Goal: Navigation & Orientation: Find specific page/section

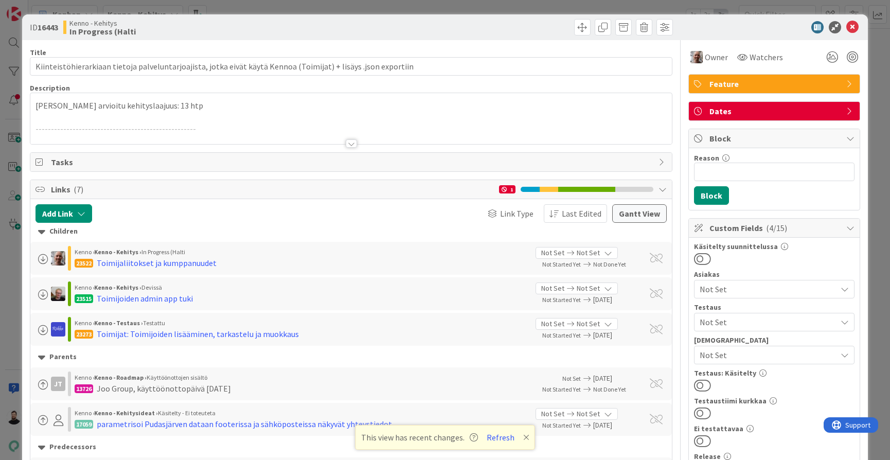
click at [15, 304] on div "ID 16443 Kenno - Kehitys In Progress (Halti Title 111 / 128 Kiinteistöhierarkia…" at bounding box center [445, 230] width 890 height 460
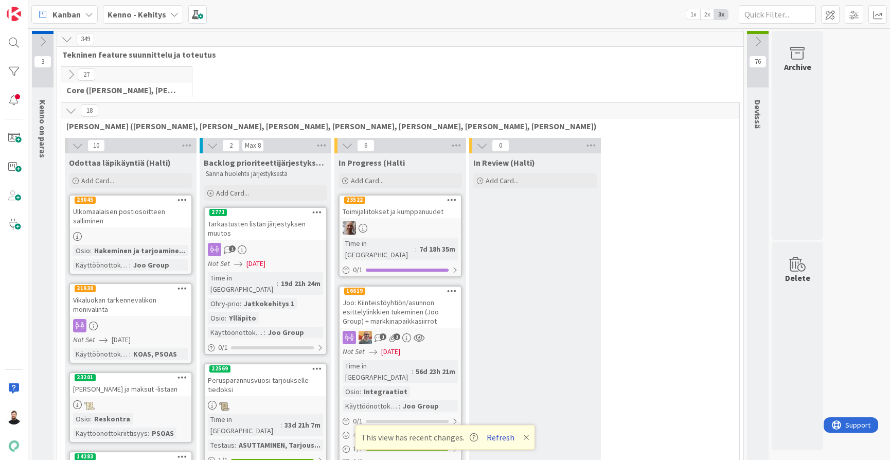
click at [497, 434] on button "Refresh" at bounding box center [500, 437] width 35 height 13
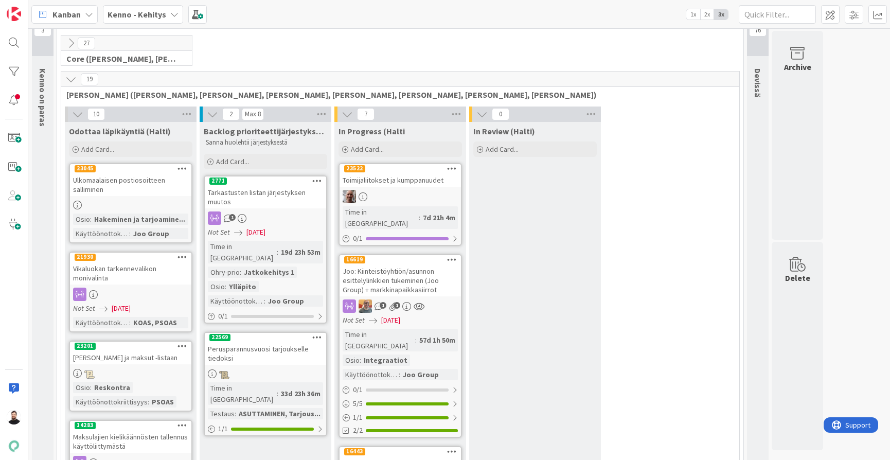
scroll to position [40, 0]
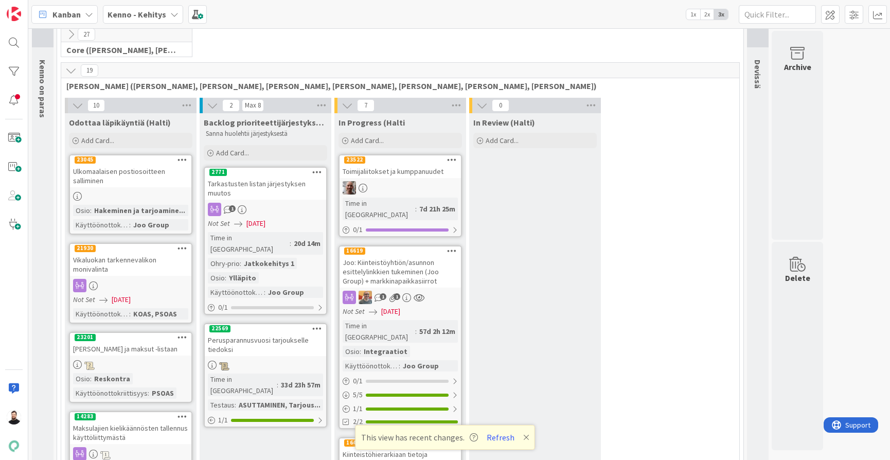
click at [138, 6] on div "Kenno - Kehitys" at bounding box center [143, 14] width 80 height 19
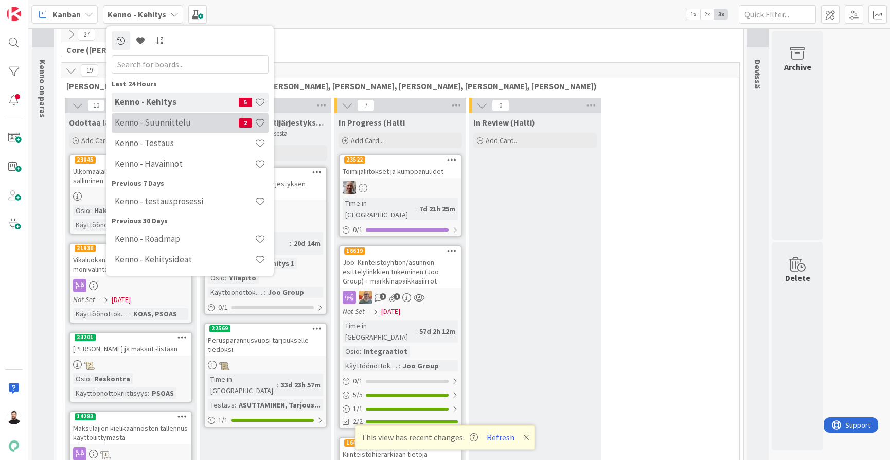
click at [187, 120] on h4 "Kenno - Suunnittelu" at bounding box center [177, 122] width 124 height 10
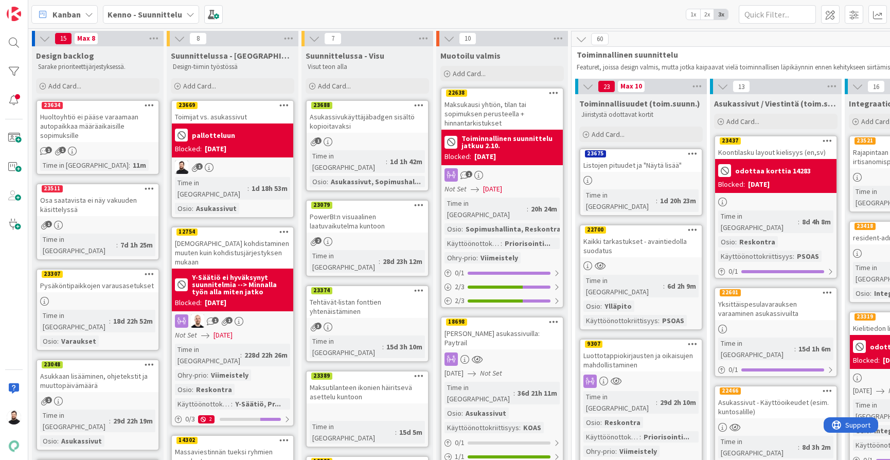
click at [237, 115] on div "Toimijat vs. asukassivut" at bounding box center [232, 116] width 121 height 13
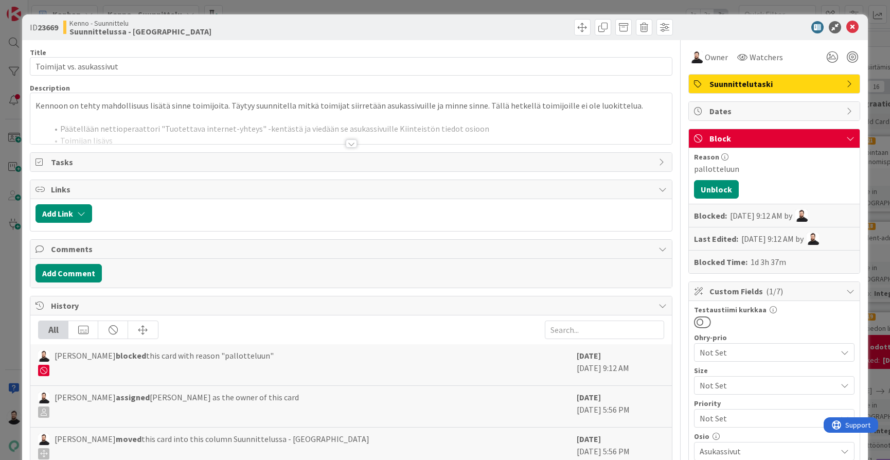
click at [350, 142] on div at bounding box center [351, 143] width 11 height 8
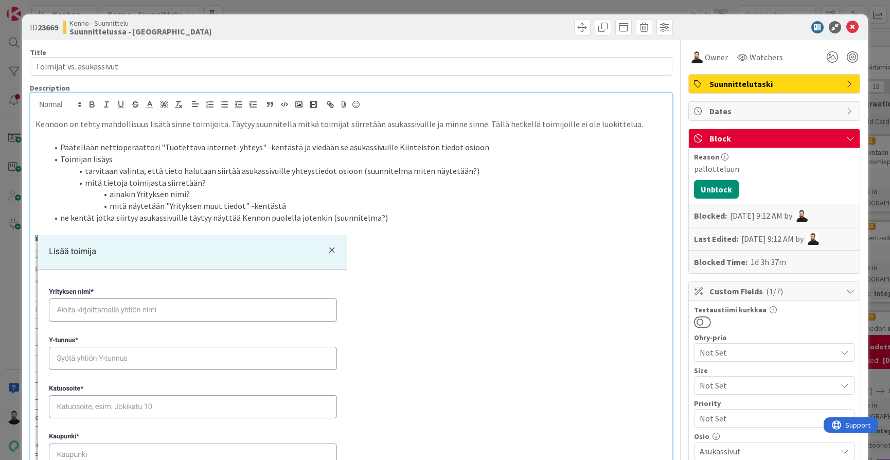
scroll to position [16, 0]
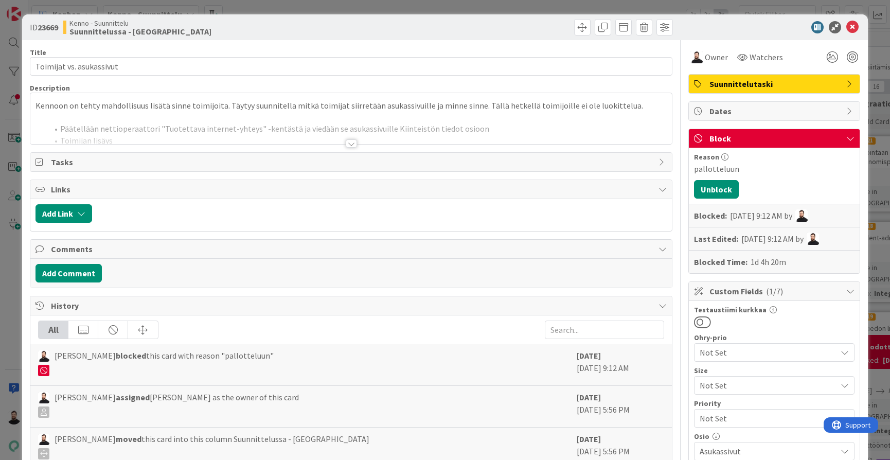
click at [355, 144] on div at bounding box center [351, 143] width 11 height 8
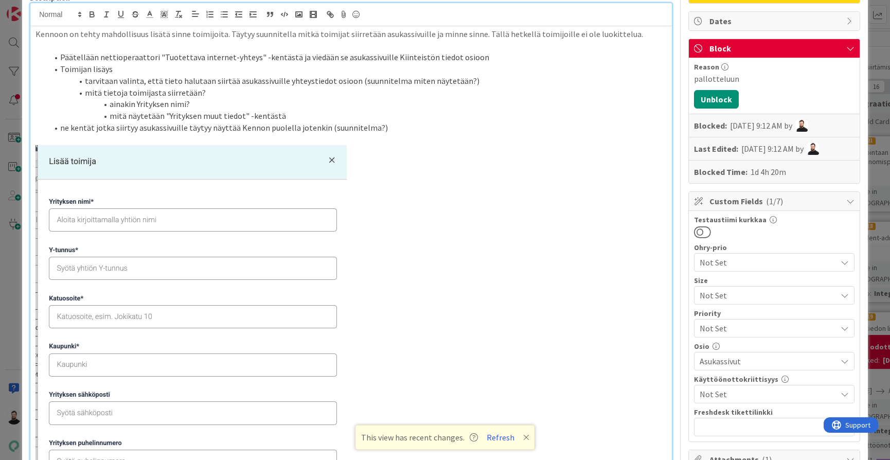
scroll to position [91, 0]
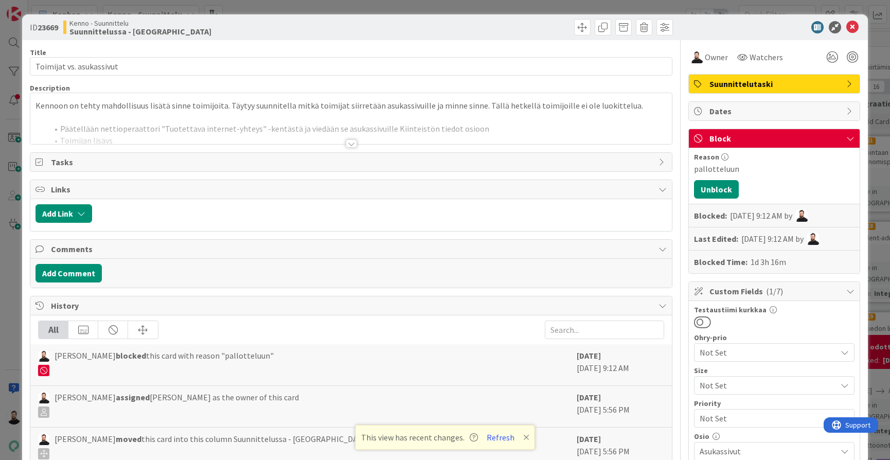
click at [352, 145] on div at bounding box center [351, 143] width 11 height 8
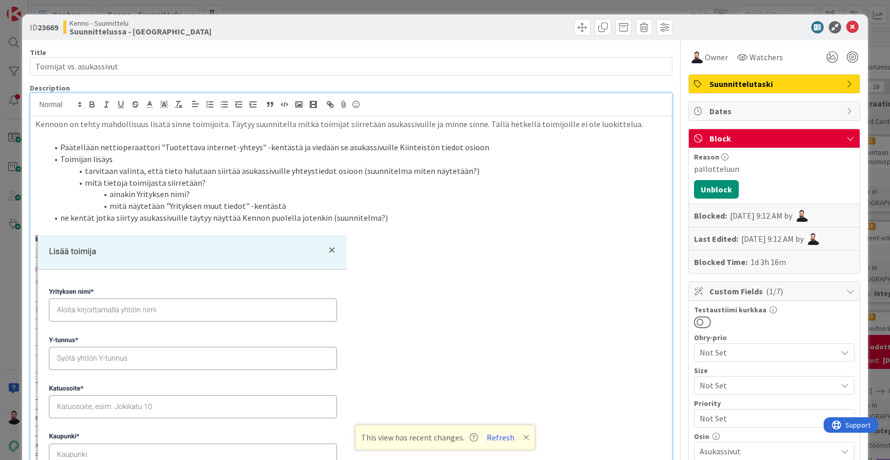
click at [10, 233] on div "ID 23669 Kenno - Suunnittelu Suunnittelussa - Rautalangat Title 24 / 128 Toimij…" at bounding box center [445, 230] width 890 height 460
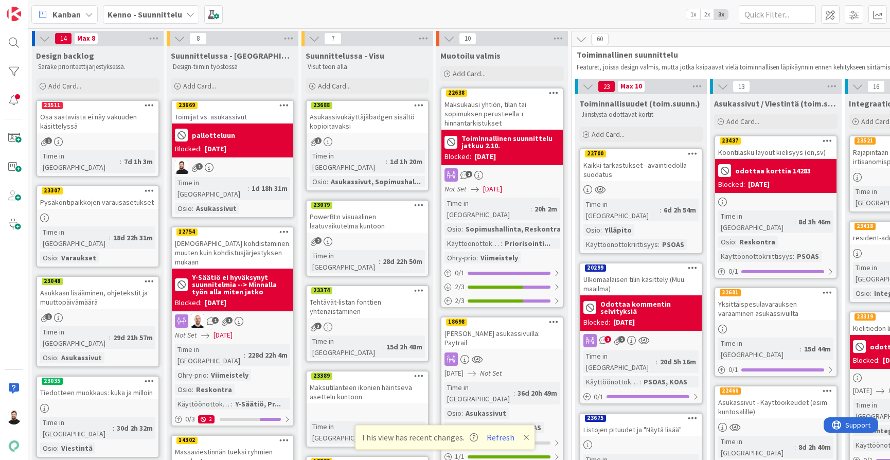
click at [241, 110] on div "23669" at bounding box center [232, 105] width 121 height 9
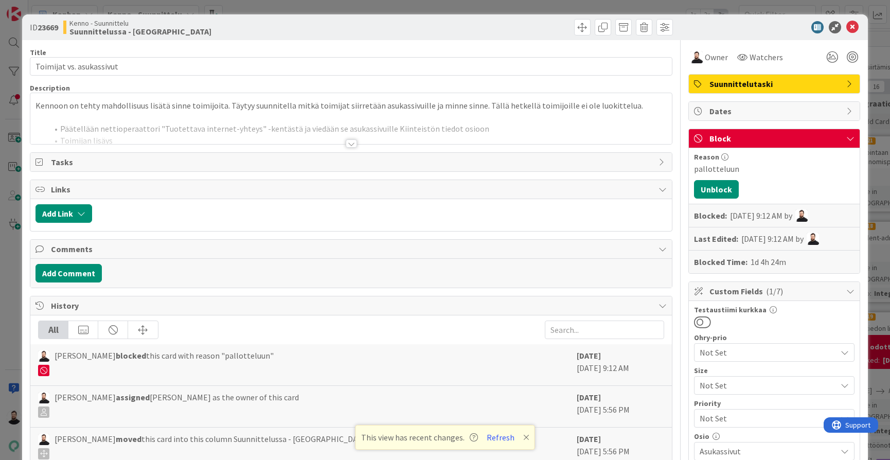
click at [354, 146] on div at bounding box center [351, 143] width 11 height 8
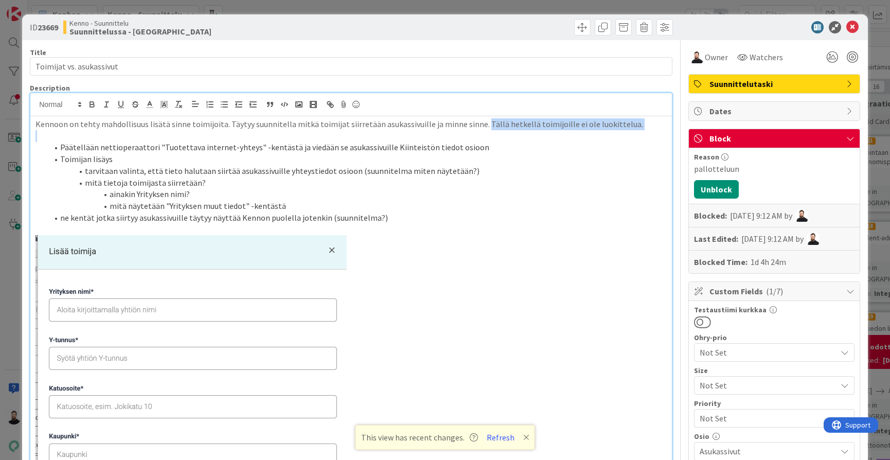
drag, startPoint x: 475, startPoint y: 125, endPoint x: 607, endPoint y: 130, distance: 131.8
click at [606, 130] on div "Kennoon on tehty mahdollisuus lisätä sinne toimijoita. Täytyy suunnitella mitkä…" at bounding box center [351, 404] width 642 height 576
click at [608, 130] on p at bounding box center [350, 136] width 631 height 12
click at [10, 273] on div "ID 23669 Kenno - Suunnittelu Suunnittelussa - Rautalangat Title 24 / 128 Toimij…" at bounding box center [445, 230] width 890 height 460
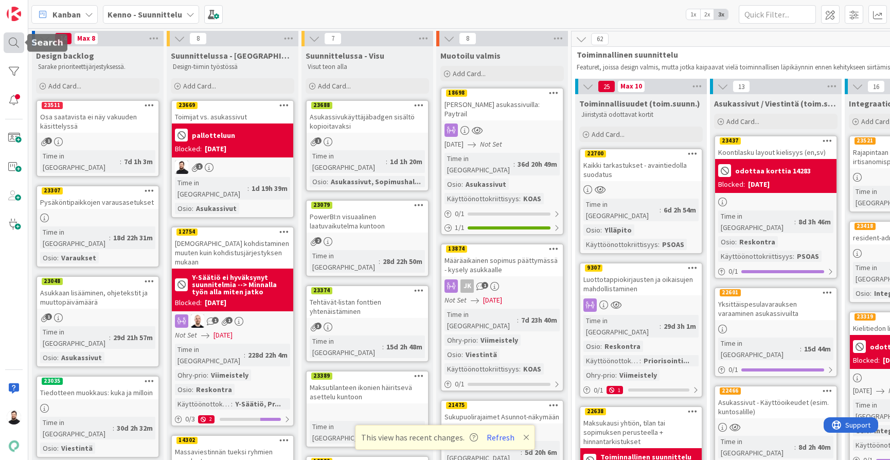
click at [12, 36] on div at bounding box center [14, 42] width 21 height 21
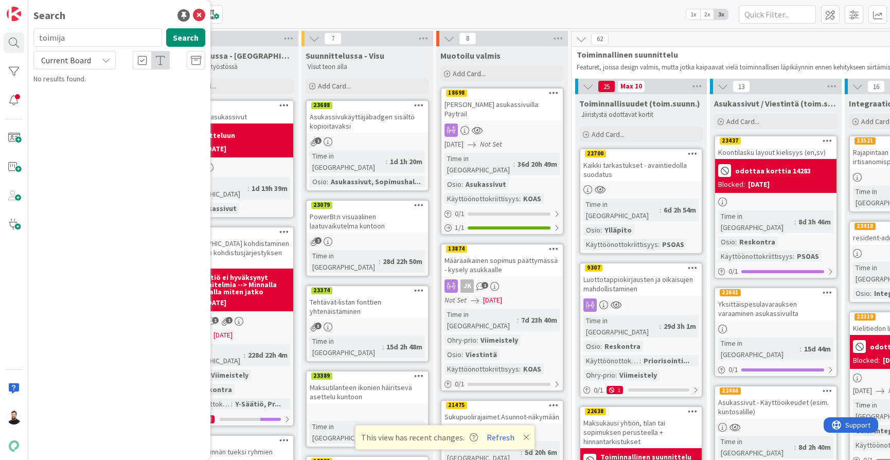
click at [82, 64] on span "Current Board" at bounding box center [66, 60] width 50 height 10
click at [99, 103] on span "All Boards" at bounding box center [92, 102] width 107 height 15
click at [101, 40] on input "toimija" at bounding box center [97, 37] width 129 height 19
click at [114, 42] on input "toimijat" at bounding box center [97, 37] width 129 height 19
type input "toimi"
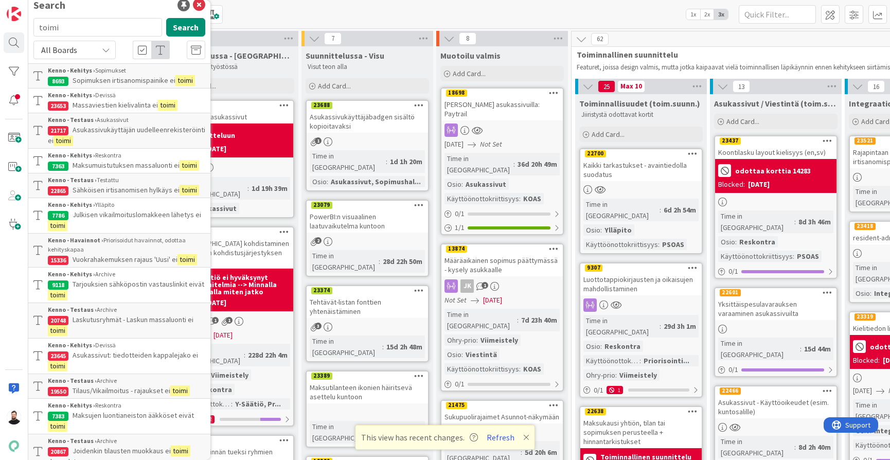
scroll to position [13, 0]
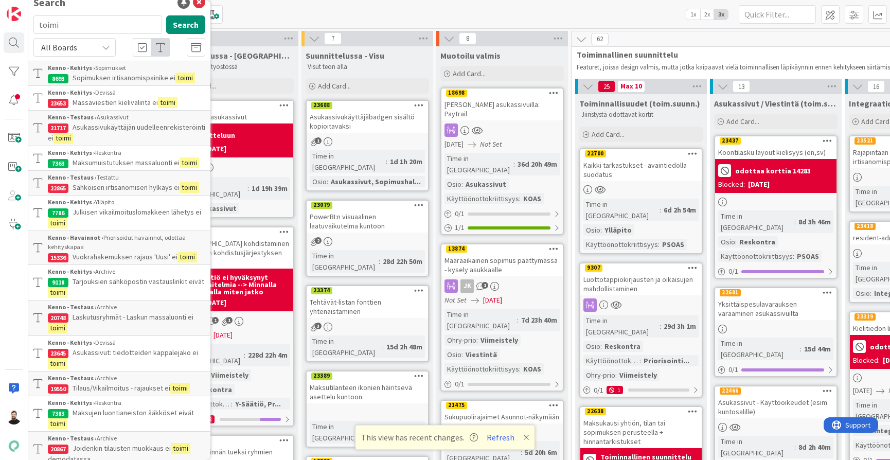
click at [285, 21] on div "Kanban Kenno - Suunnittelu 1x 2x 3x" at bounding box center [459, 14] width 862 height 28
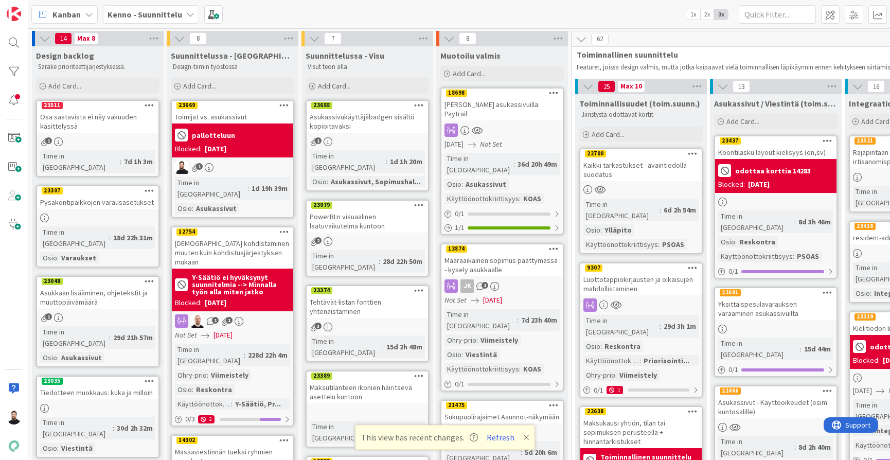
click at [152, 15] on b "Kenno - Suunnittelu" at bounding box center [145, 14] width 75 height 10
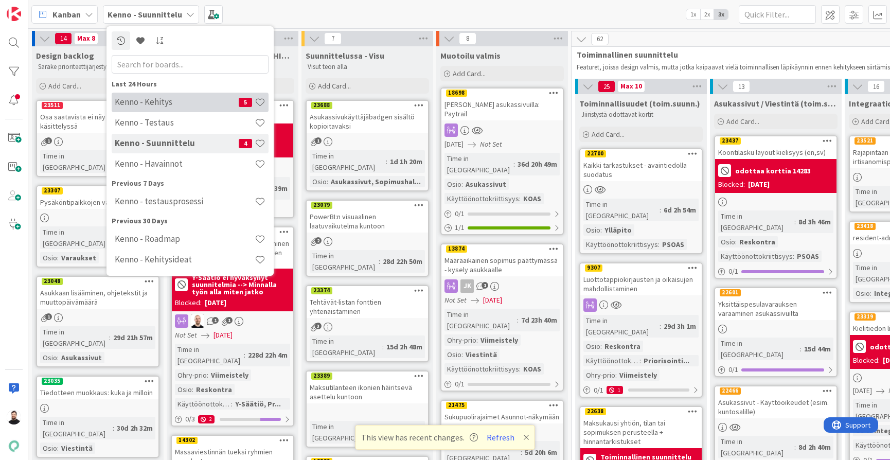
click at [193, 98] on h4 "Kenno - Kehitys" at bounding box center [177, 102] width 124 height 10
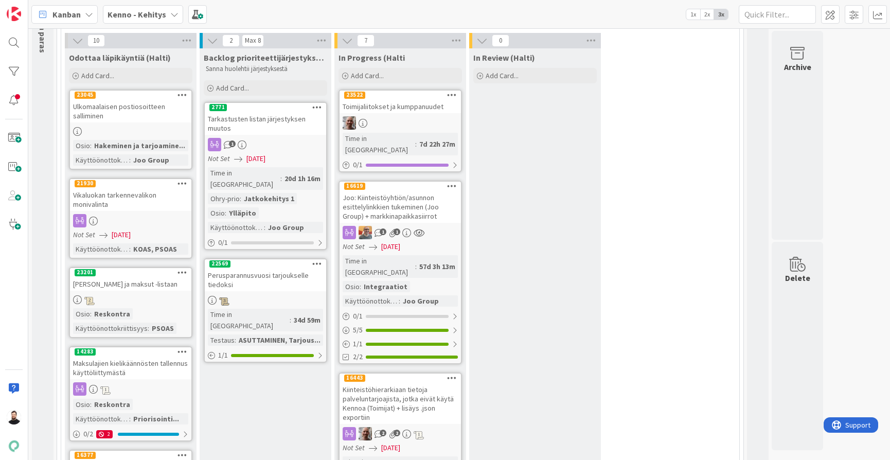
scroll to position [109, 0]
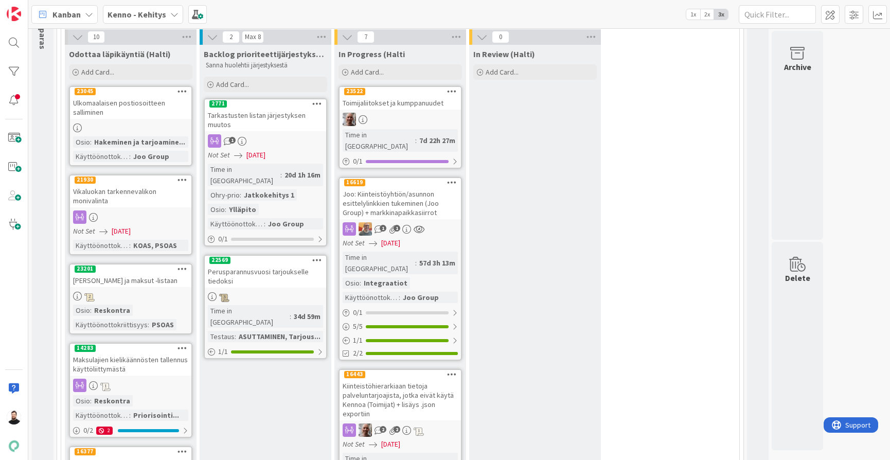
click at [386, 190] on div "Joo: Kiinteistöyhtiön/asunnon esittelylinkkien tukeminen (Joo Group) + markkina…" at bounding box center [400, 203] width 121 height 32
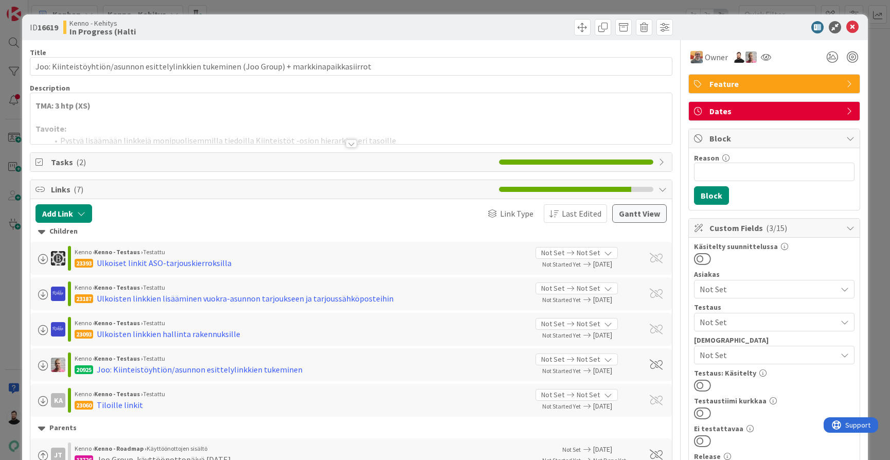
click at [353, 143] on div at bounding box center [351, 143] width 11 height 8
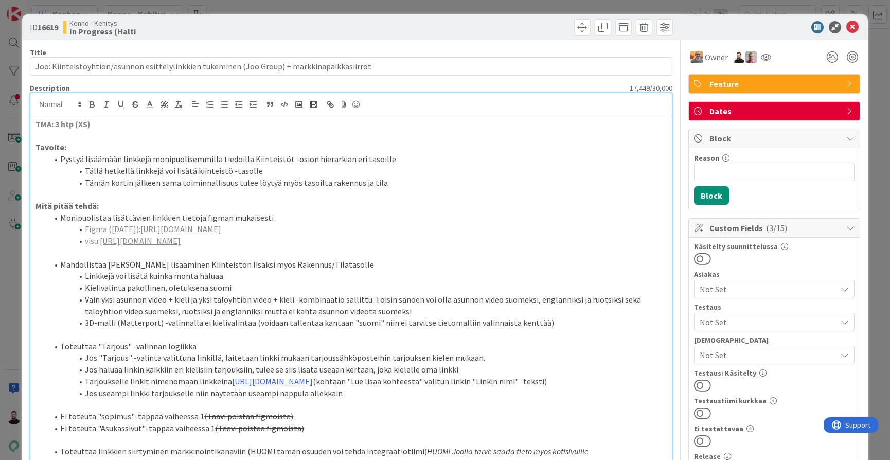
click at [7, 258] on div "ID 16619 Kenno - Kehitys In Progress (Halti Title 92 / 128 Joo: Kiinteistöyhtiö…" at bounding box center [445, 230] width 890 height 460
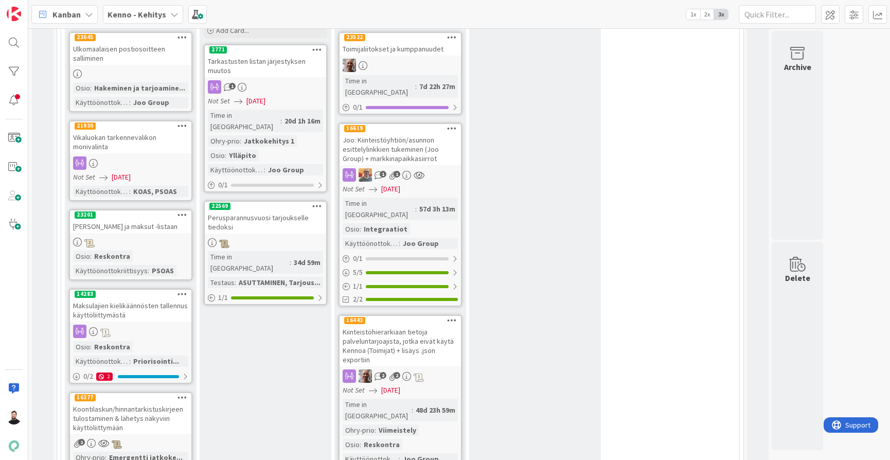
click at [401, 325] on div "Kiinteistöhierarkiaan tietoja palveluntarjoajista, jotka eivät käytä Kennoa (To…" at bounding box center [400, 345] width 121 height 41
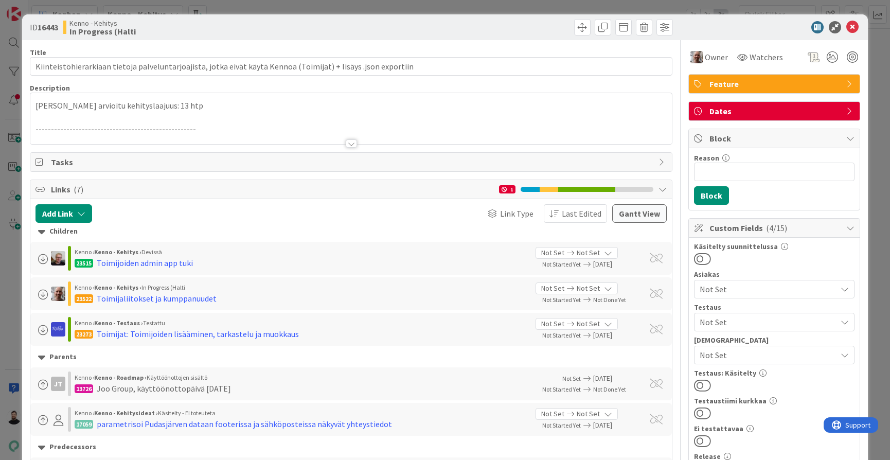
click at [348, 144] on div at bounding box center [351, 143] width 11 height 8
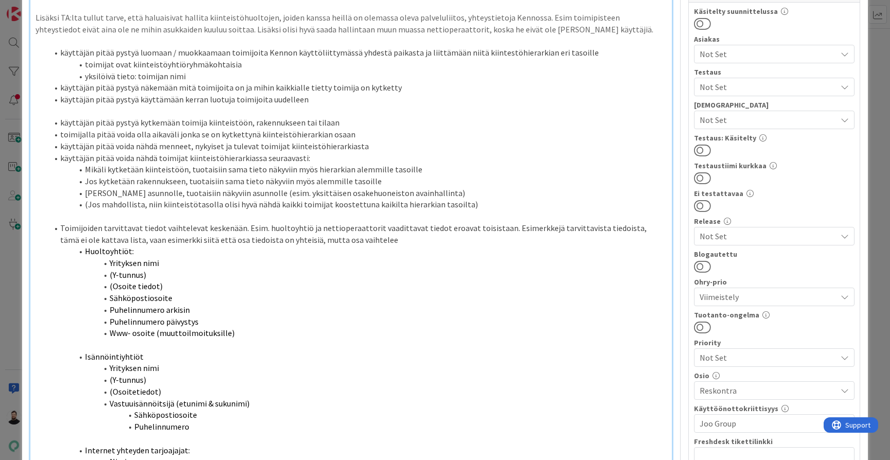
scroll to position [240, 0]
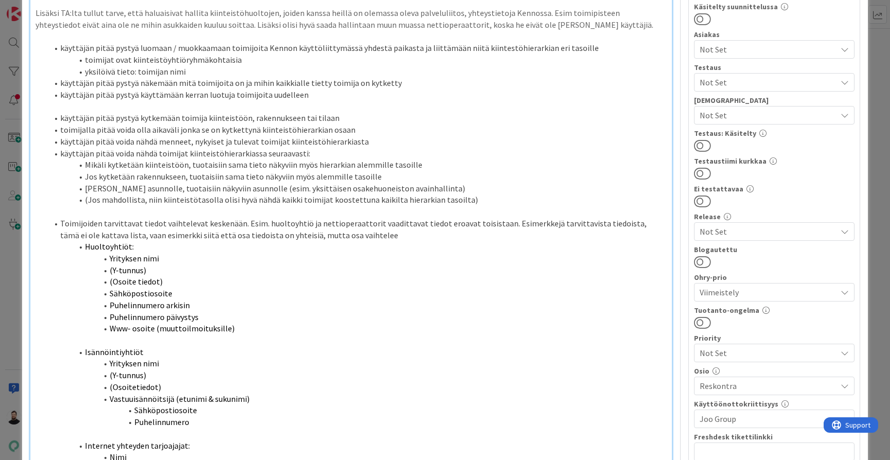
click at [203, 299] on li "Puhelinnumero arkisin" at bounding box center [357, 305] width 619 height 12
click at [202, 311] on li "Puhelinnumero päivystys" at bounding box center [357, 317] width 619 height 12
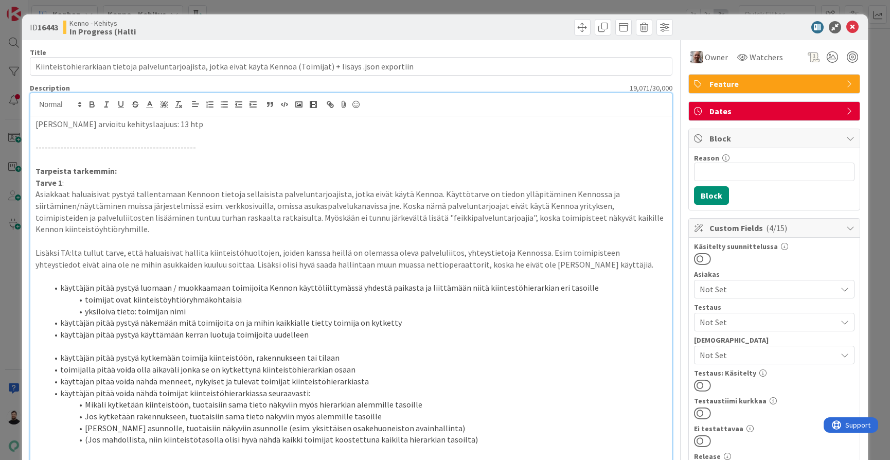
scroll to position [0, 0]
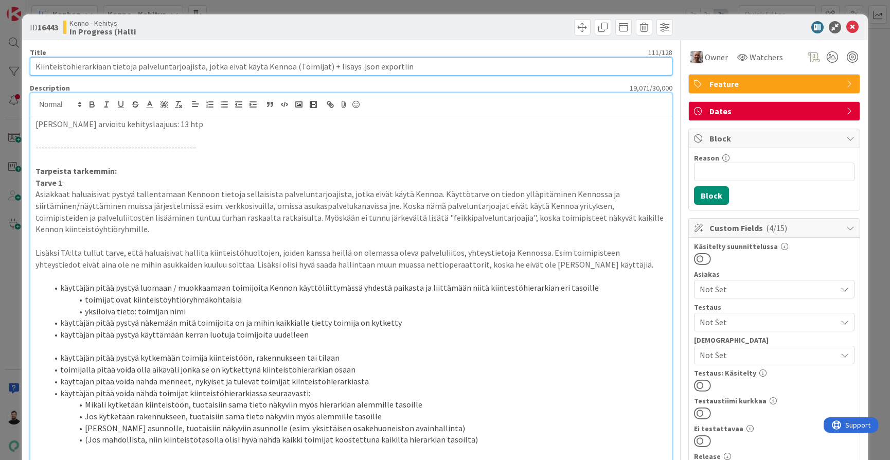
drag, startPoint x: 346, startPoint y: 68, endPoint x: 363, endPoint y: 66, distance: 16.6
click at [363, 66] on input "Kiinteistöhierarkiaan tietoja palveluntarjoajista, jotka eivät käytä Kennoa (To…" at bounding box center [351, 66] width 643 height 19
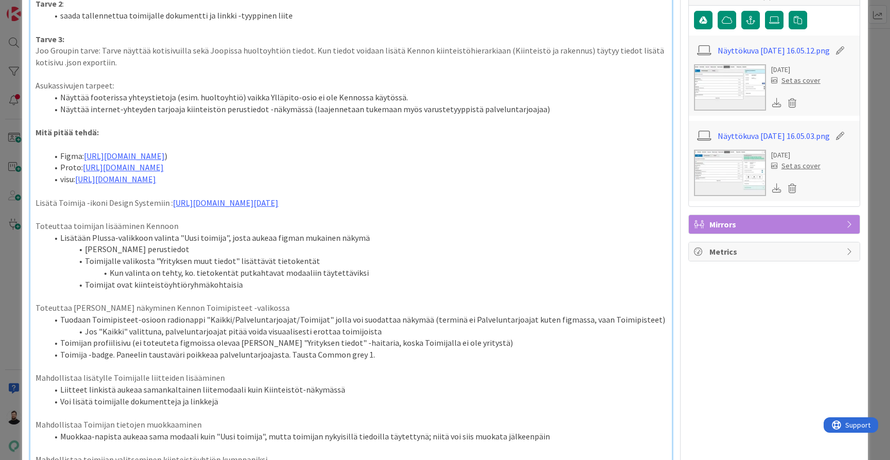
scroll to position [734, 0]
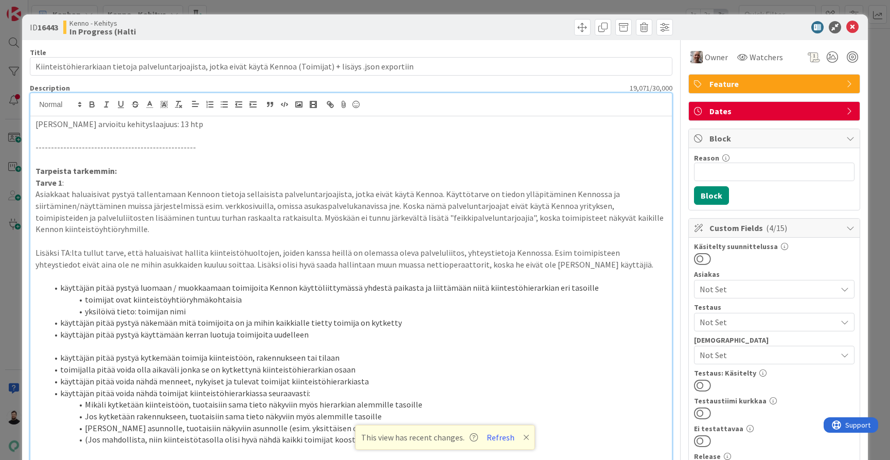
scroll to position [734, 0]
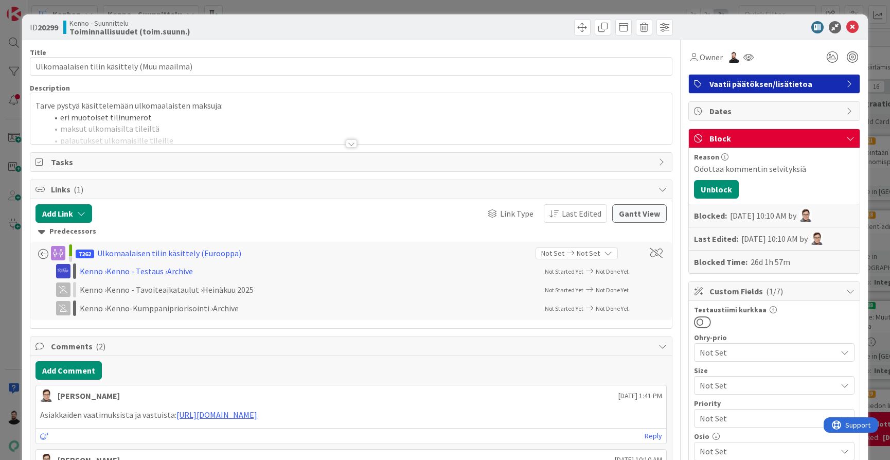
click at [354, 146] on div at bounding box center [351, 143] width 11 height 8
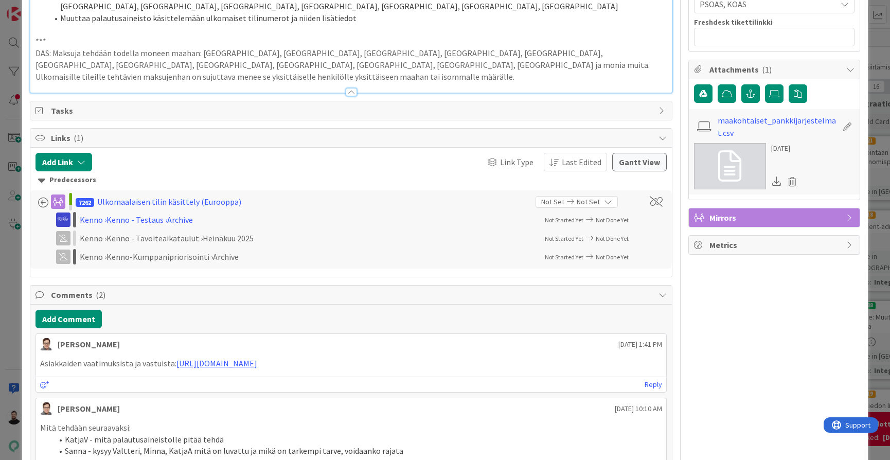
scroll to position [489, 0]
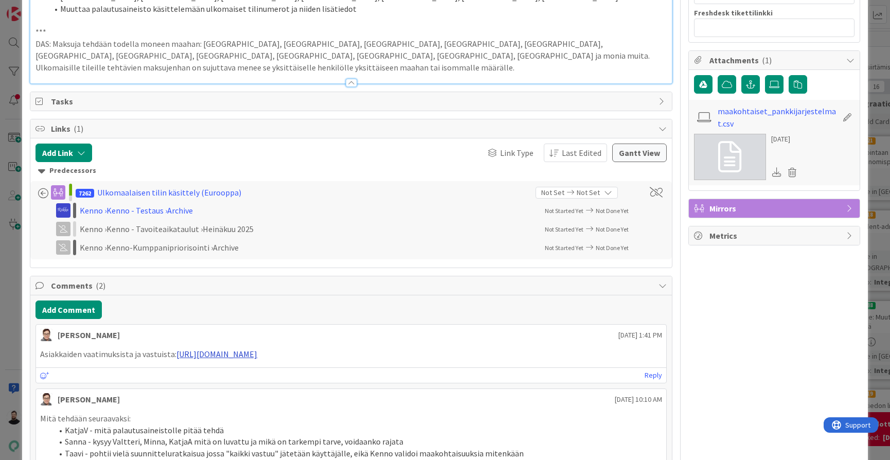
click at [216, 349] on link "[URL][DOMAIN_NAME]" at bounding box center [216, 354] width 81 height 10
